Goal: Information Seeking & Learning: Learn about a topic

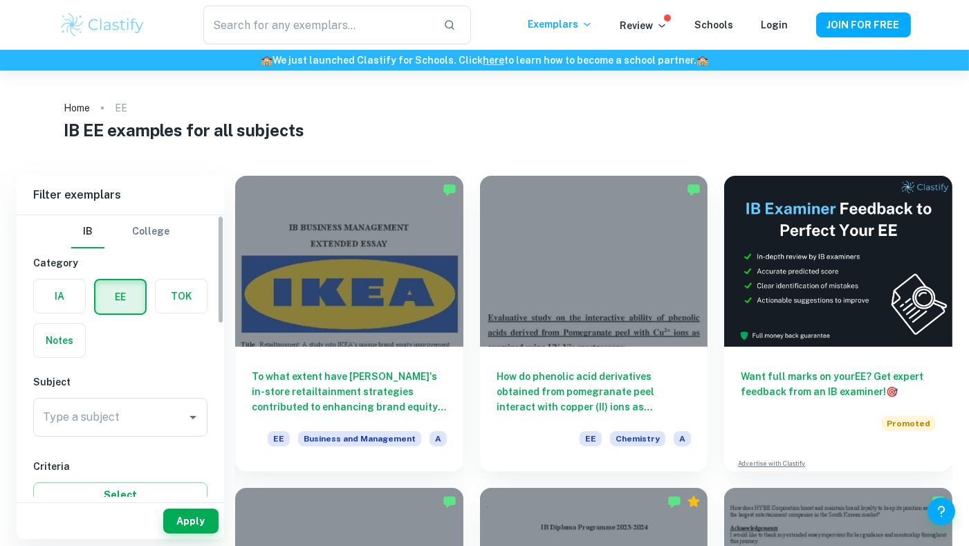
scroll to position [7, 0]
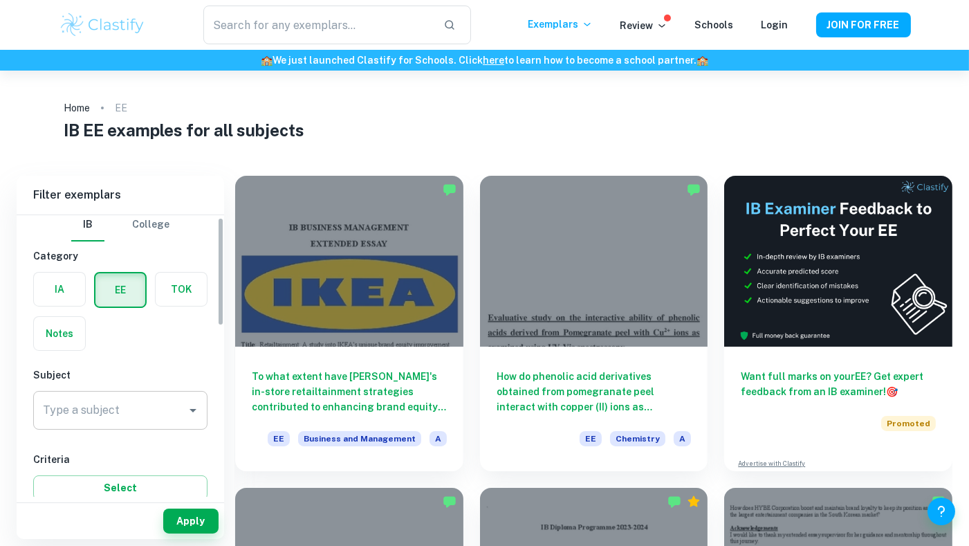
click at [118, 392] on div "Type a subject" at bounding box center [120, 410] width 174 height 39
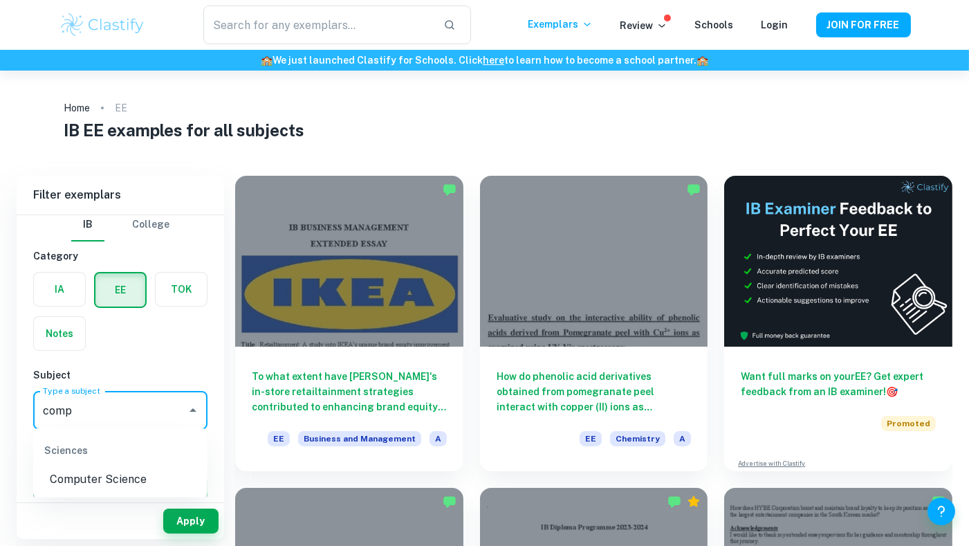
click at [95, 488] on li "Computer Science" at bounding box center [120, 479] width 174 height 25
type input "Computer Science"
click at [174, 512] on button "Apply" at bounding box center [190, 520] width 55 height 25
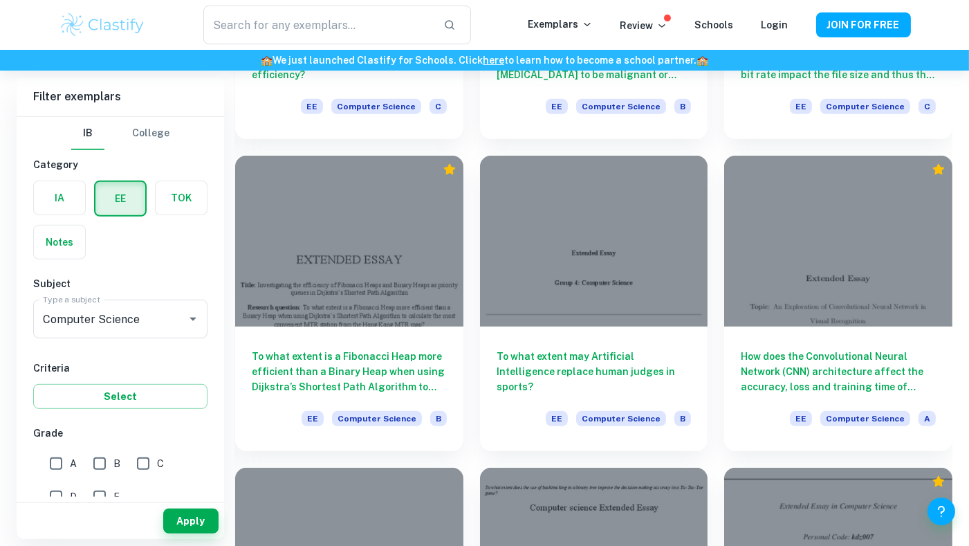
scroll to position [1270, 0]
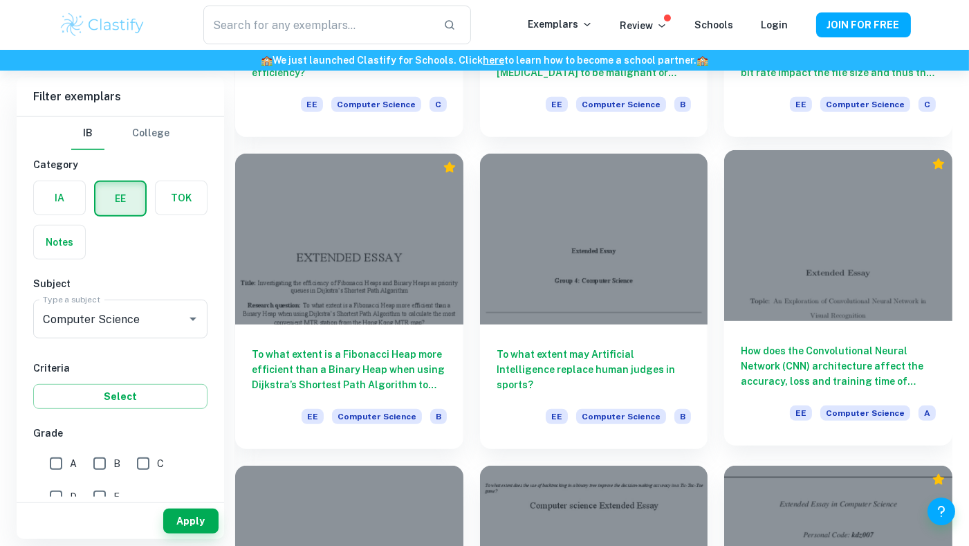
click at [790, 351] on h6 "How does the Convolutional Neural Network (CNN) architecture affect the accurac…" at bounding box center [838, 366] width 195 height 46
